Goal: Transaction & Acquisition: Subscribe to service/newsletter

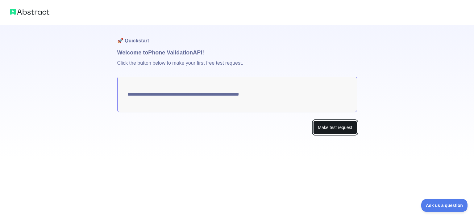
click at [328, 130] on button "Make test request" at bounding box center [335, 127] width 44 height 14
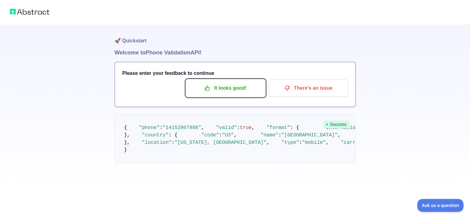
click at [253, 96] on button "It looks good!" at bounding box center [225, 87] width 79 height 17
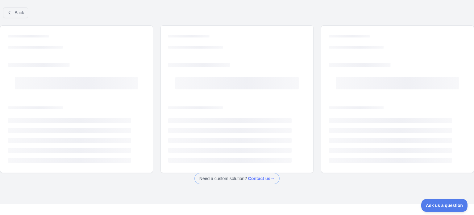
drag, startPoint x: 272, startPoint y: 128, endPoint x: 275, endPoint y: 128, distance: 3.1
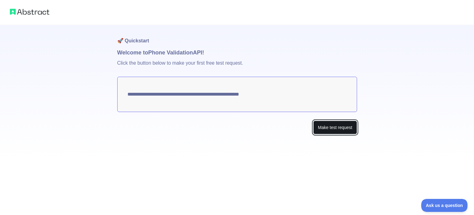
click at [322, 125] on button "Make test request" at bounding box center [335, 127] width 44 height 14
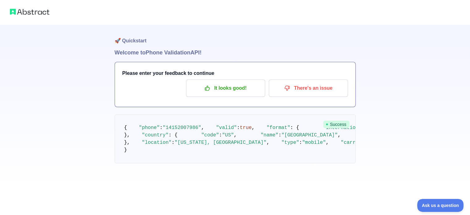
scroll to position [31, 0]
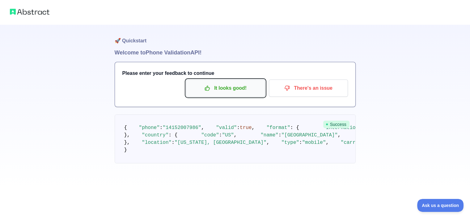
click at [235, 83] on p "It looks good!" at bounding box center [225, 88] width 70 height 10
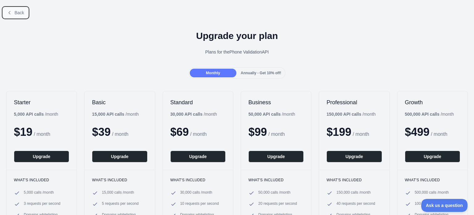
click at [11, 13] on icon at bounding box center [9, 12] width 5 height 5
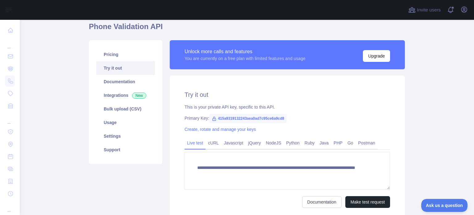
scroll to position [62, 0]
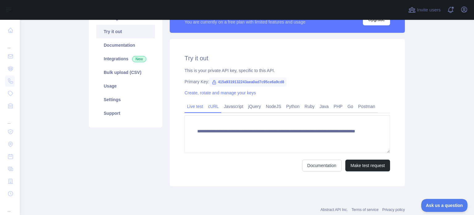
click at [210, 107] on link "cURL" at bounding box center [214, 106] width 16 height 10
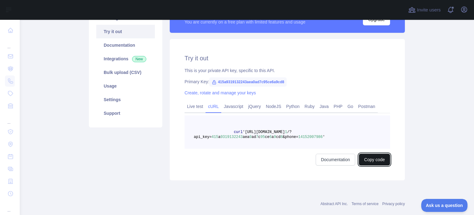
click at [373, 160] on button "Copy code" at bounding box center [374, 159] width 31 height 12
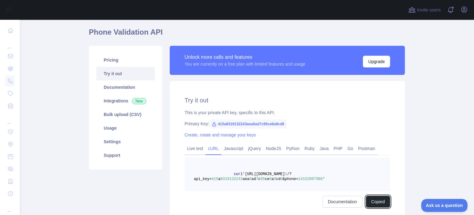
scroll to position [31, 0]
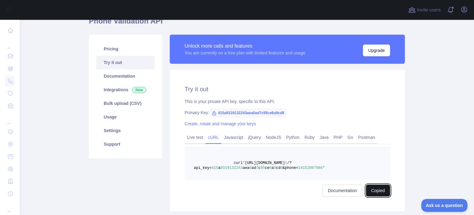
click at [376, 191] on button "Copied" at bounding box center [378, 190] width 24 height 12
click at [52, 69] on main "Phone Validation API Pricing Try it out Documentation Integrations New Bulk upl…" at bounding box center [247, 117] width 454 height 195
